Goal: Find specific page/section: Find specific page/section

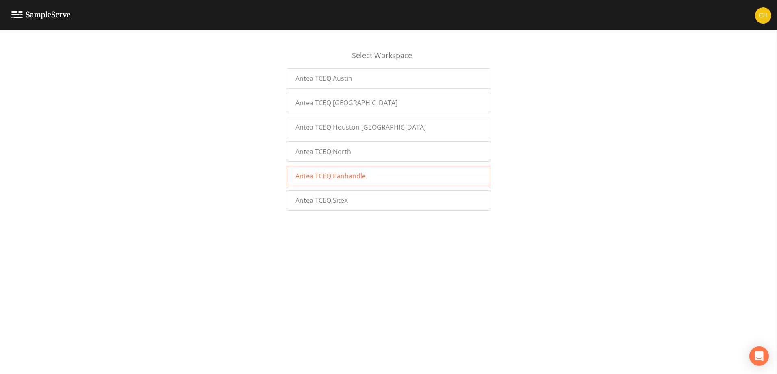
click at [326, 176] on span "Antea TCEQ Panhandle" at bounding box center [331, 176] width 70 height 10
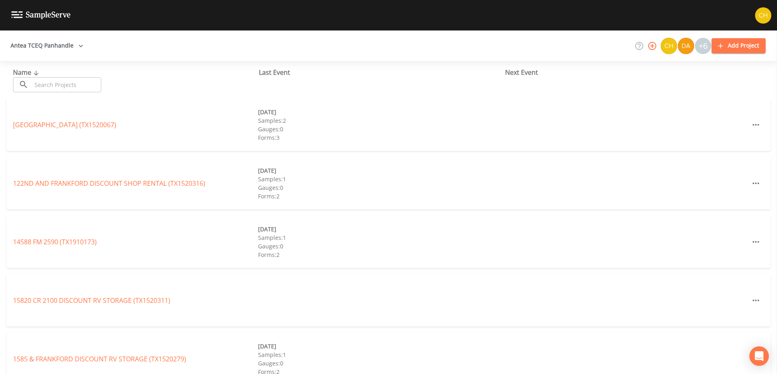
click at [55, 85] on input "text" at bounding box center [67, 84] width 70 height 15
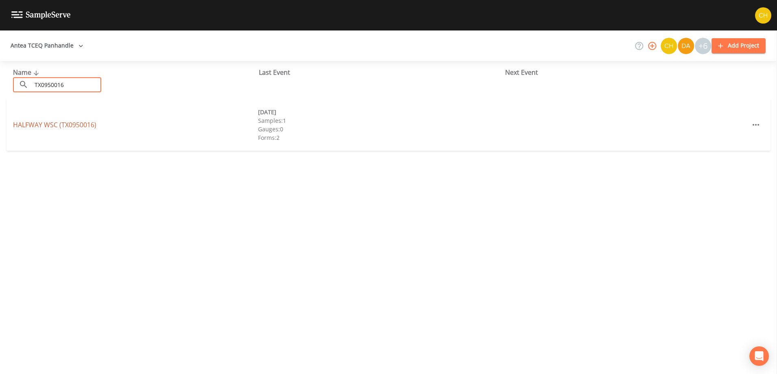
type input "TX0950016"
click at [72, 126] on link "HALFWAY WSC (TX0950016)" at bounding box center [54, 124] width 83 height 9
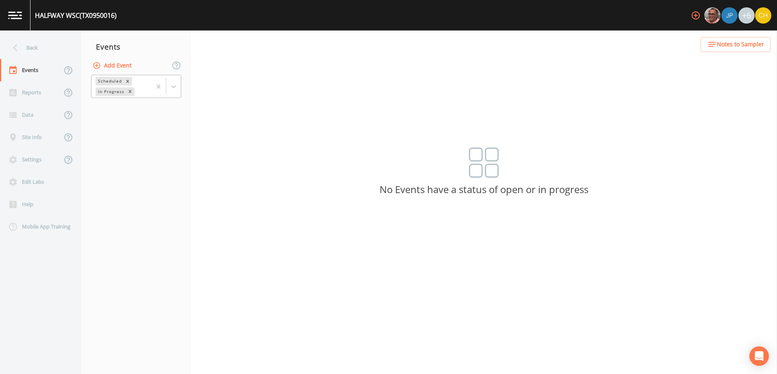
click at [112, 80] on div "Scheduled" at bounding box center [110, 81] width 28 height 9
click at [106, 92] on div "In Progress" at bounding box center [111, 91] width 30 height 9
click at [352, 126] on div "Back Events Reports Data Site Info Settings Edit Labs Help Mobile App Training …" at bounding box center [388, 202] width 777 height 344
click at [177, 85] on icon at bounding box center [174, 87] width 8 height 8
click at [118, 81] on div "Scheduled" at bounding box center [110, 81] width 28 height 9
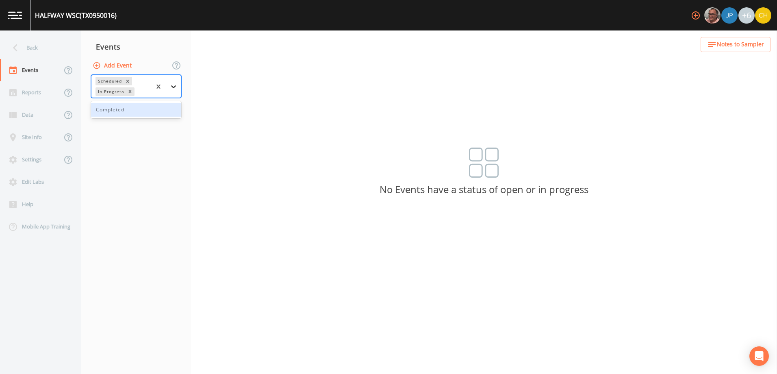
click at [172, 85] on icon at bounding box center [174, 87] width 8 height 8
click at [35, 72] on div "Events" at bounding box center [31, 70] width 62 height 22
click at [31, 70] on div "Events" at bounding box center [31, 70] width 62 height 22
click at [11, 15] on img at bounding box center [15, 15] width 14 height 8
